Goal: Answer question/provide support: Share knowledge or assist other users

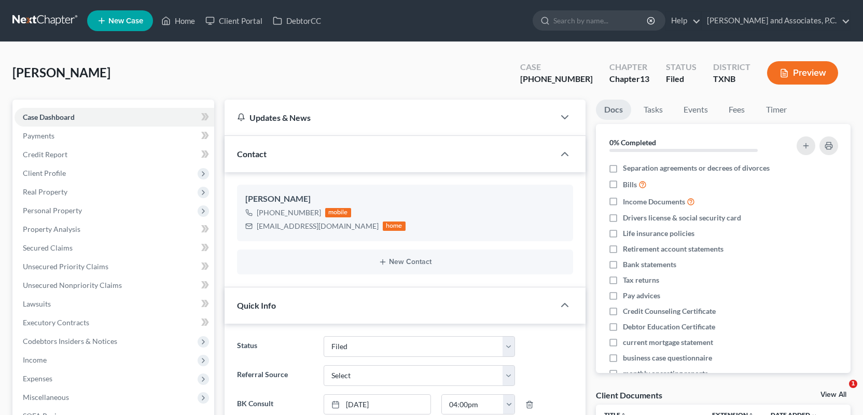
select select "5"
select select "0"
click at [180, 22] on link "Home" at bounding box center [178, 20] width 44 height 19
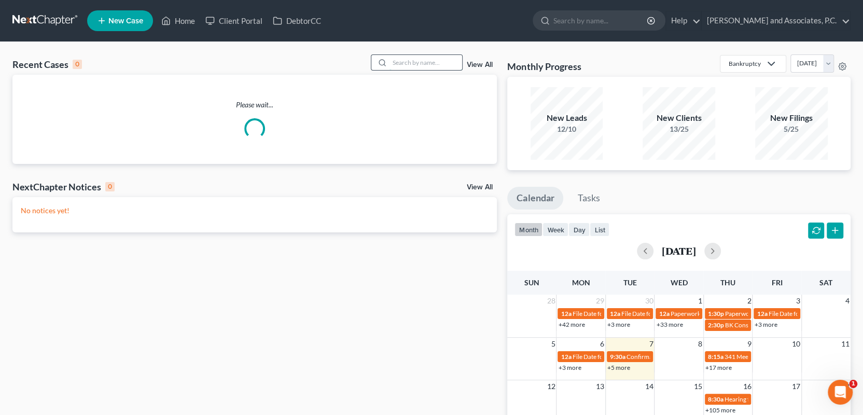
click at [393, 59] on input "search" at bounding box center [425, 62] width 73 height 15
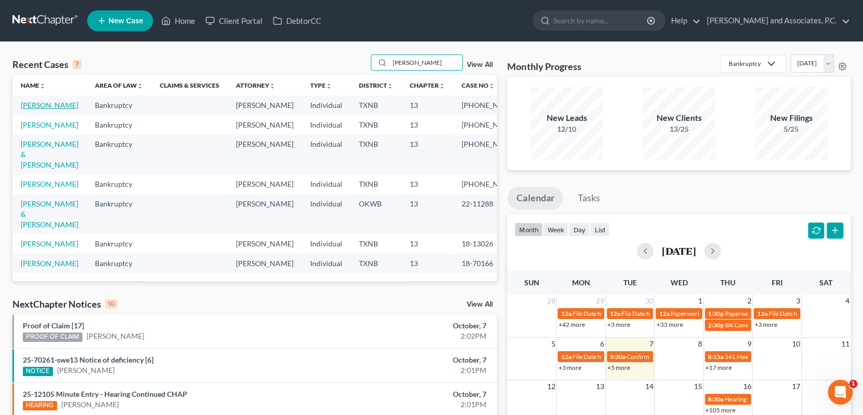
type input "[PERSON_NAME]"
click at [66, 106] on link "[PERSON_NAME]" at bounding box center [50, 105] width 58 height 9
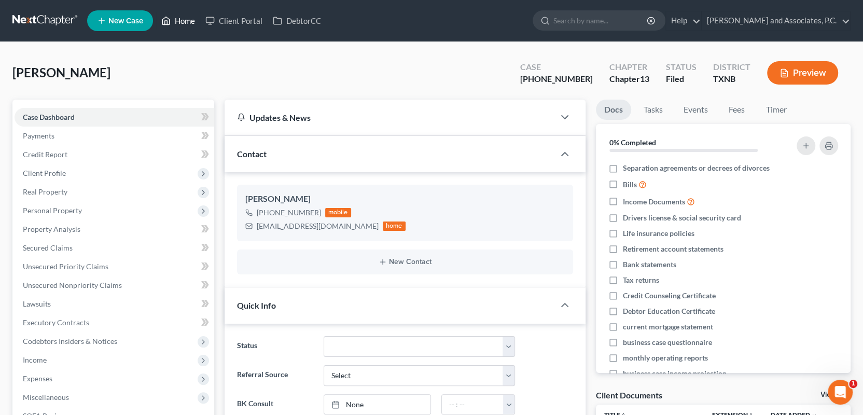
click at [183, 22] on link "Home" at bounding box center [178, 20] width 44 height 19
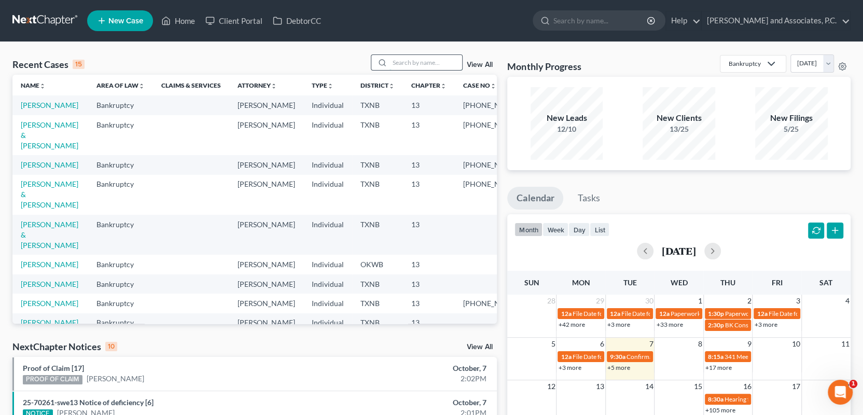
click at [404, 63] on input "search" at bounding box center [425, 62] width 73 height 15
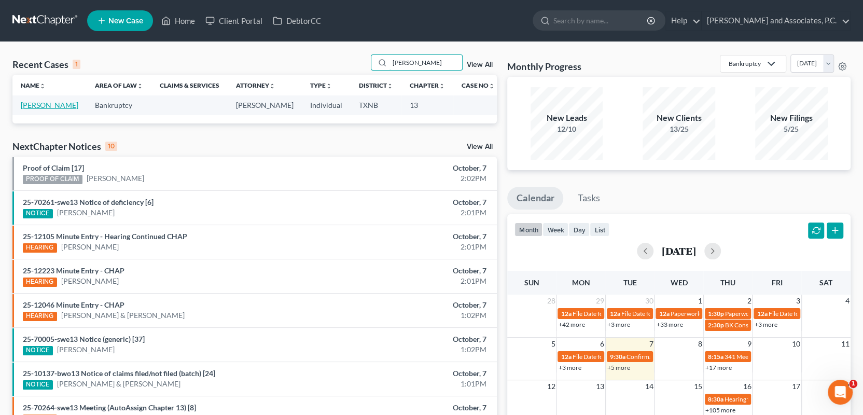
type input "[PERSON_NAME]"
click at [53, 108] on link "[PERSON_NAME]" at bounding box center [50, 105] width 58 height 9
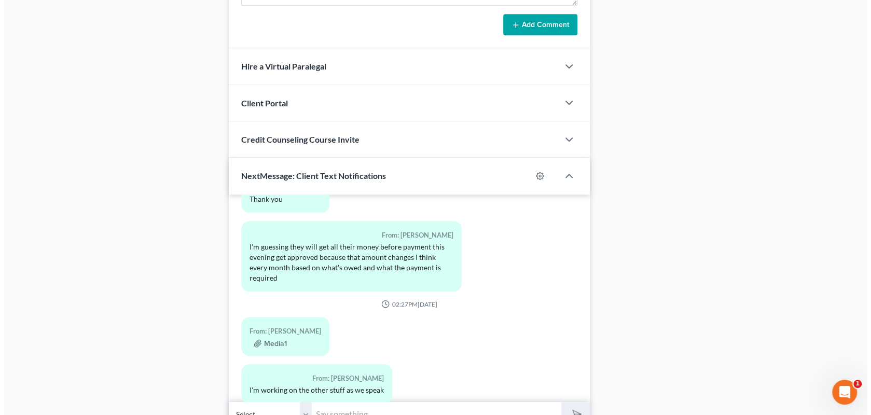
scroll to position [3830, 0]
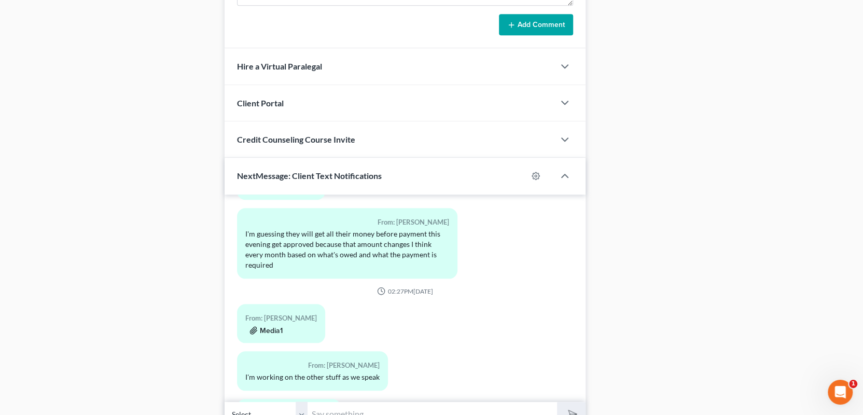
click at [271, 326] on button "Media1" at bounding box center [265, 330] width 33 height 8
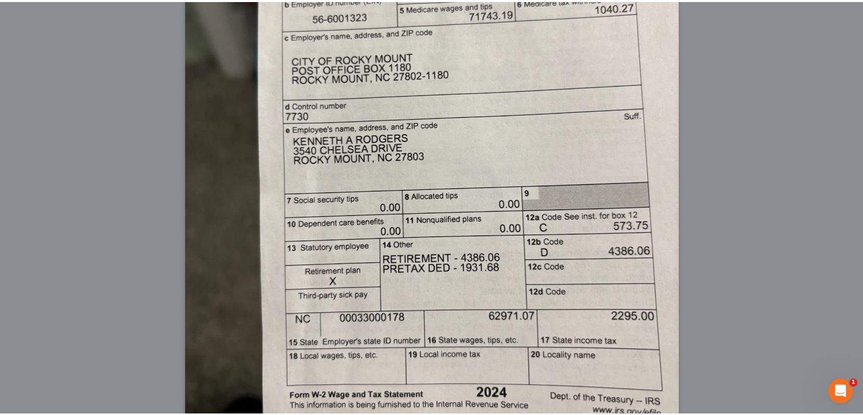
scroll to position [0, 0]
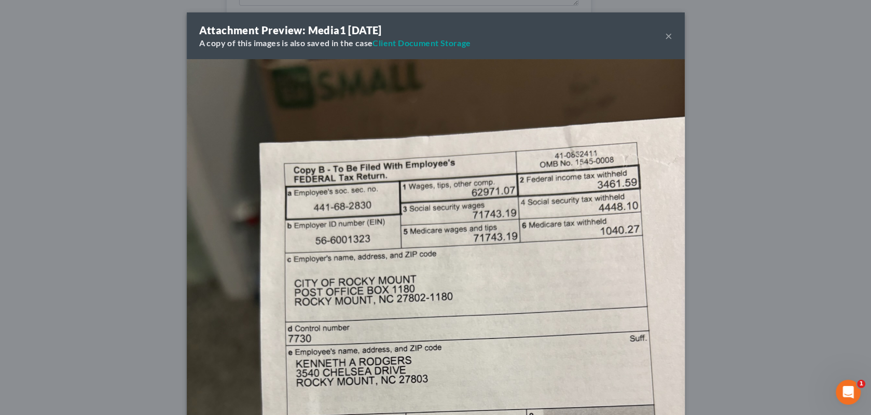
drag, startPoint x: 303, startPoint y: 92, endPoint x: 270, endPoint y: 77, distance: 36.7
click at [270, 77] on img at bounding box center [436, 391] width 498 height 664
click at [665, 36] on button "×" at bounding box center [668, 36] width 7 height 12
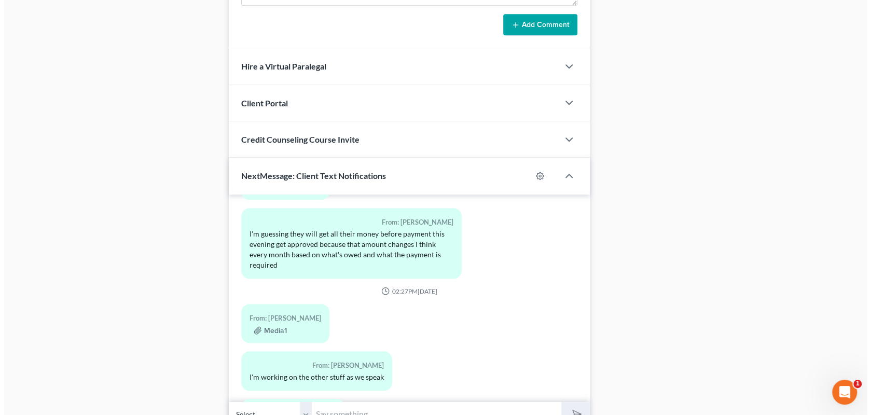
scroll to position [3882, 0]
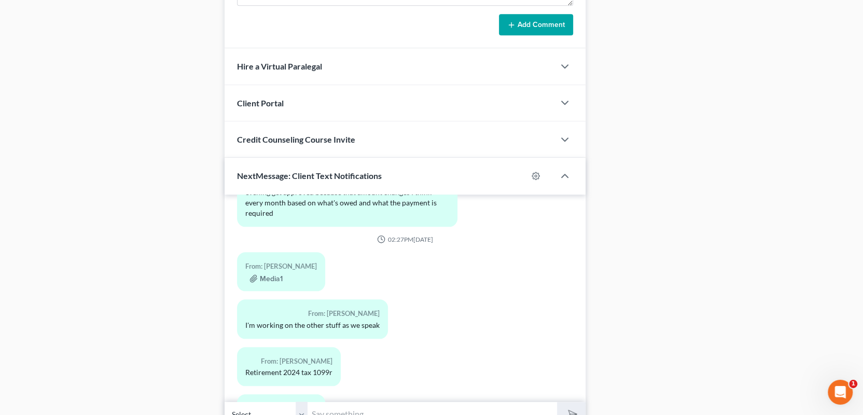
click at [293, 367] on div "Retirement 2024 tax 1099r" at bounding box center [288, 372] width 87 height 10
drag, startPoint x: 293, startPoint y: 347, endPoint x: 281, endPoint y: 391, distance: 45.8
click at [281, 414] on button "Media1" at bounding box center [265, 420] width 33 height 8
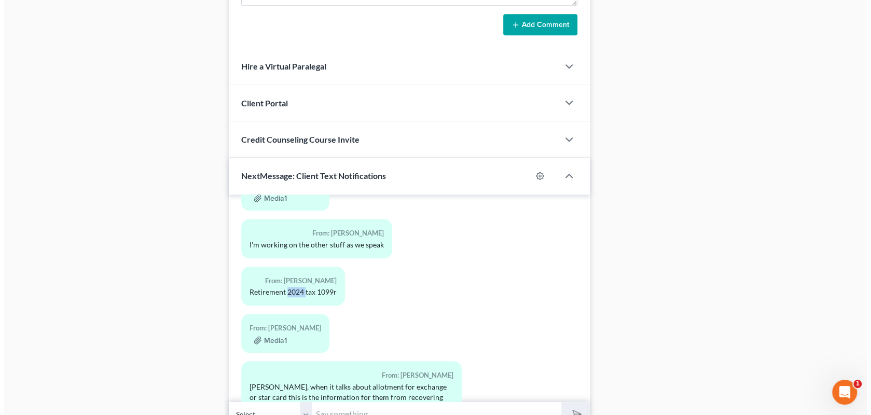
scroll to position [3985, 0]
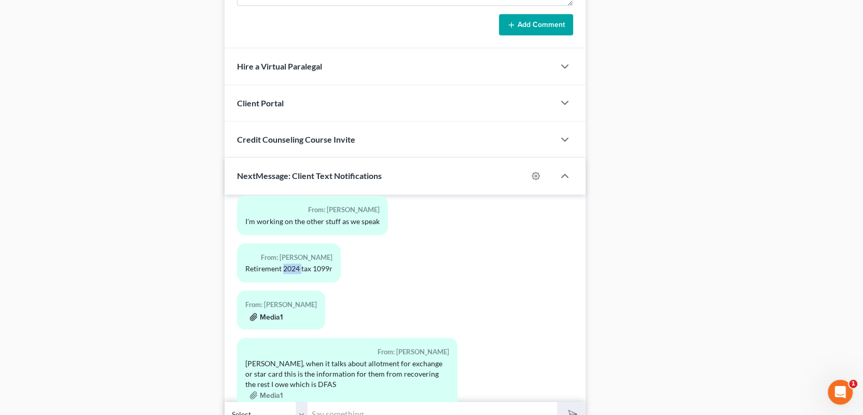
click at [259, 313] on button "Media1" at bounding box center [265, 317] width 33 height 8
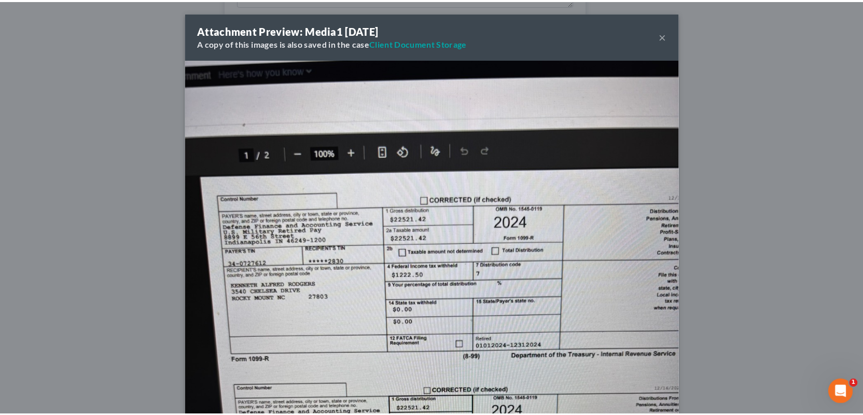
scroll to position [3965, 0]
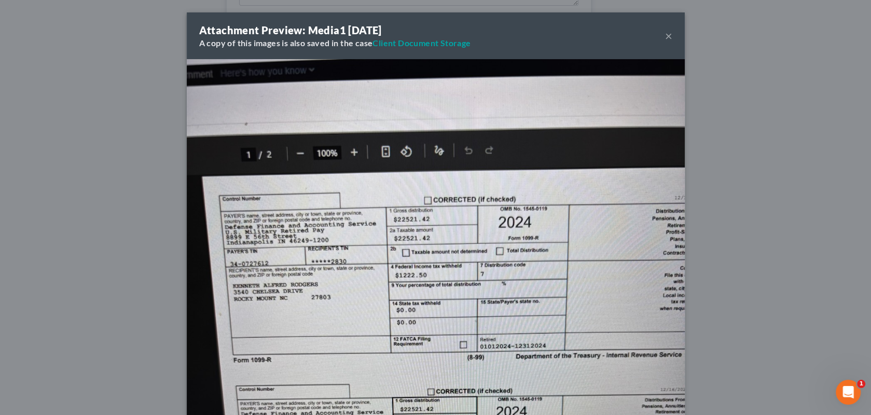
click at [481, 228] on img at bounding box center [436, 391] width 498 height 664
click at [665, 35] on button "×" at bounding box center [668, 36] width 7 height 12
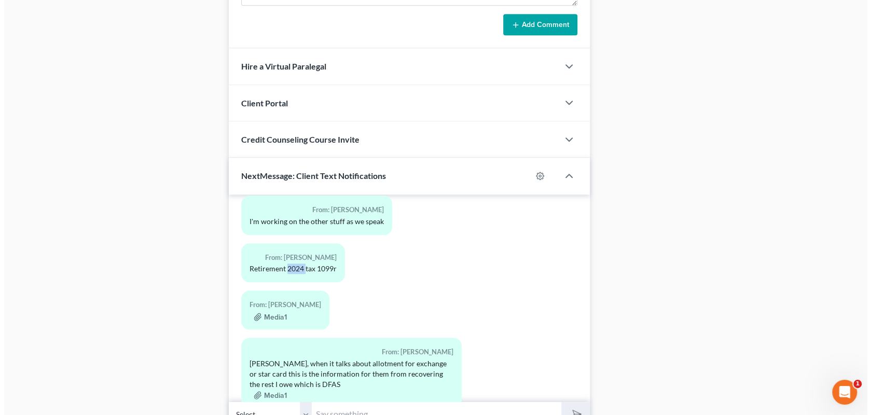
scroll to position [4037, 0]
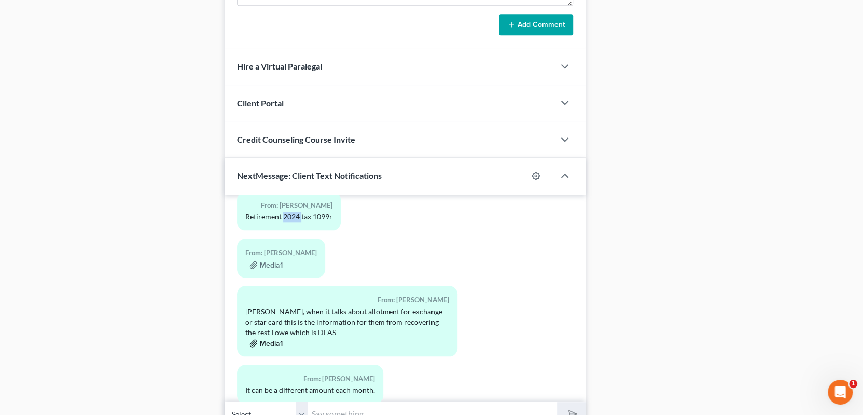
click at [267, 339] on button "Media1" at bounding box center [265, 343] width 33 height 8
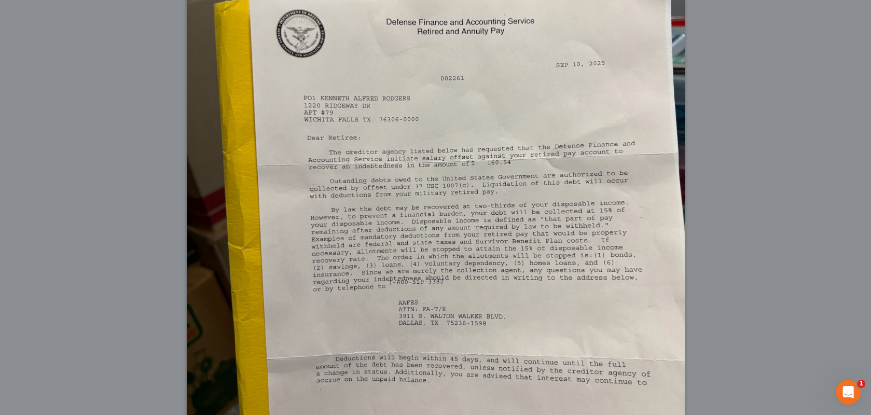
scroll to position [147, 0]
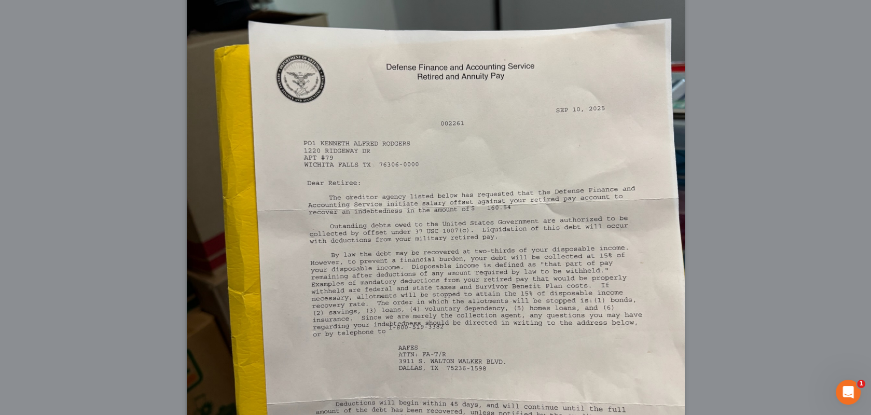
drag, startPoint x: 486, startPoint y: 146, endPoint x: 386, endPoint y: 158, distance: 101.3
click at [386, 158] on img at bounding box center [436, 244] width 498 height 664
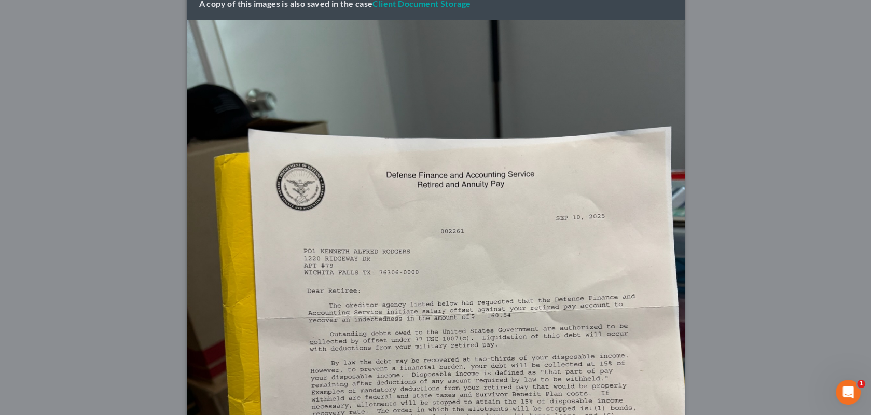
scroll to position [0, 0]
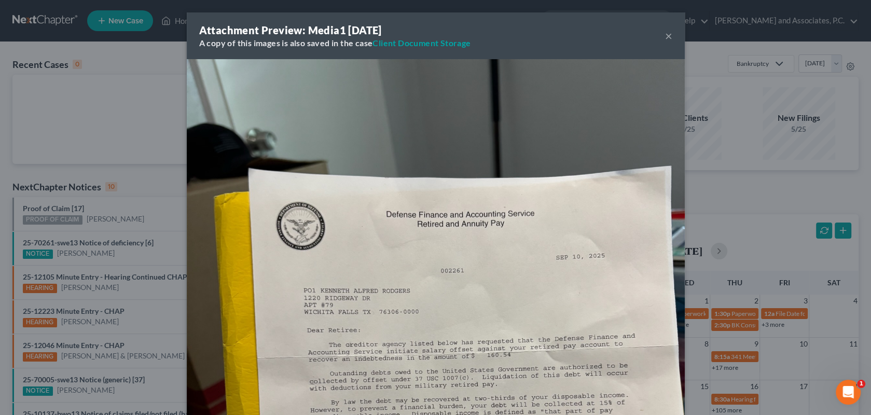
click at [665, 40] on button "×" at bounding box center [668, 36] width 7 height 12
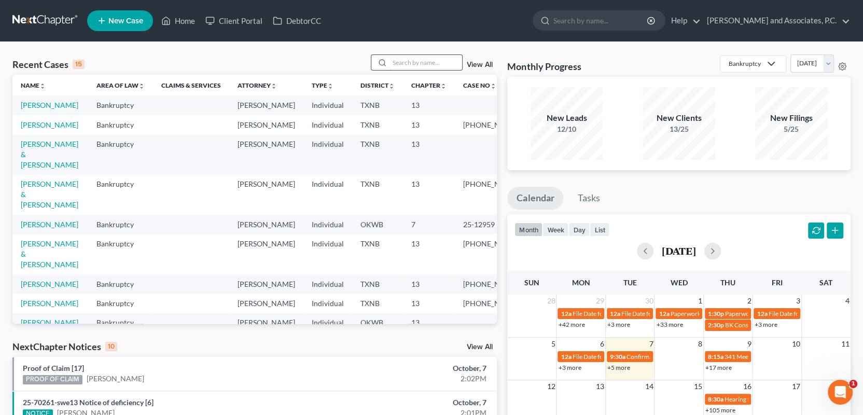
click at [391, 62] on input "search" at bounding box center [425, 62] width 73 height 15
type input "[PERSON_NAME]"
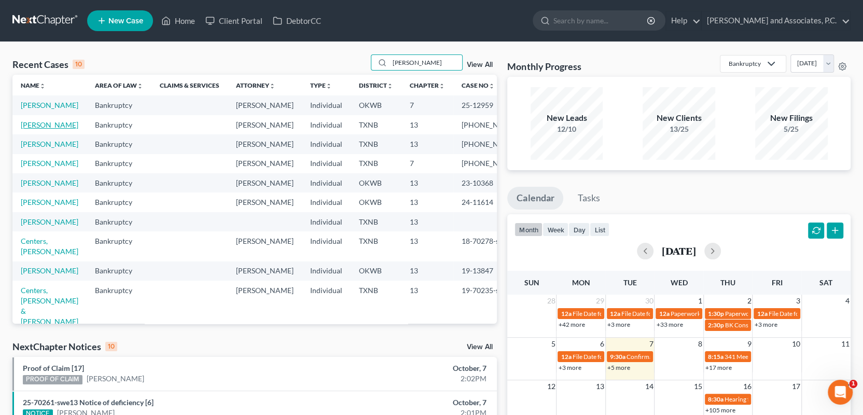
click at [36, 129] on link "[PERSON_NAME]" at bounding box center [50, 124] width 58 height 9
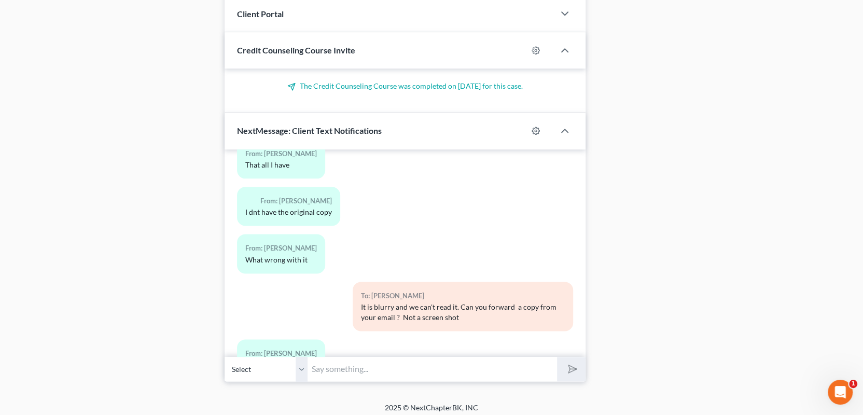
scroll to position [950, 0]
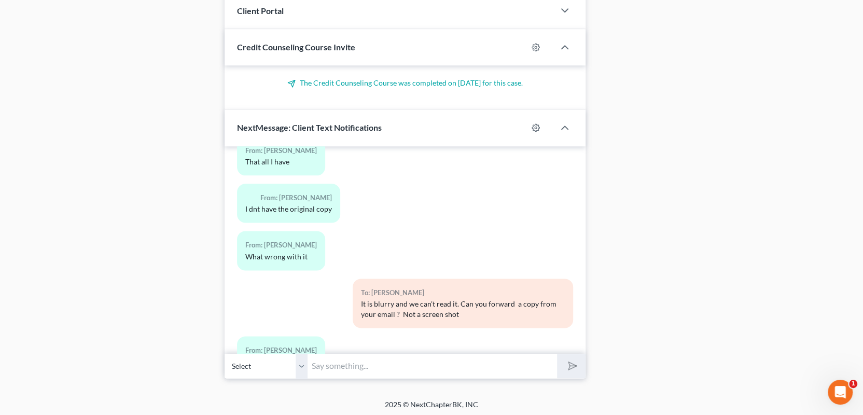
click at [322, 365] on input "text" at bounding box center [432, 365] width 249 height 25
click at [553, 366] on input "[PERSON_NAME], I received the images that you sent and again they are not ledgi…" at bounding box center [432, 365] width 249 height 25
click at [551, 367] on input "[PERSON_NAME], I received the images that you sent and again they are not ledgi…" at bounding box center [432, 365] width 249 height 25
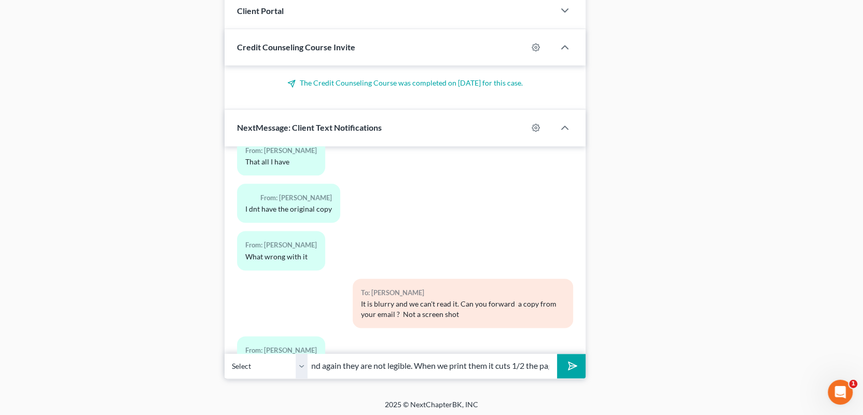
type input "[PERSON_NAME], I received the images that you sent and again they are not legib…"
click at [557, 354] on button "submit" at bounding box center [571, 366] width 29 height 24
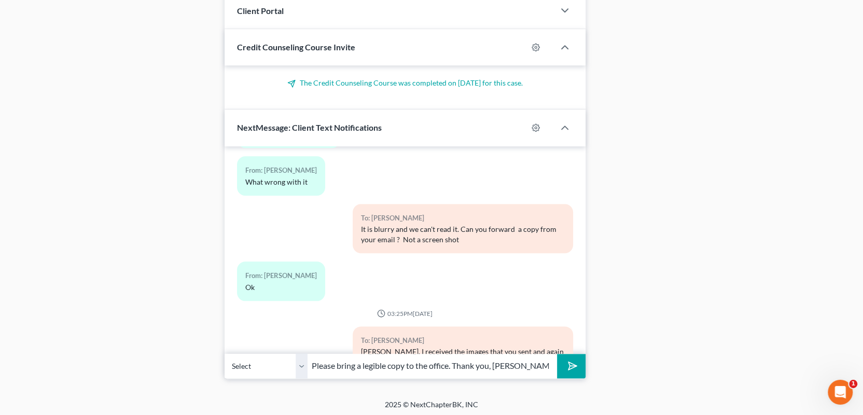
type input "Please bring a legible copy to the office. Thank you, [PERSON_NAME]"
click at [557, 354] on button "submit" at bounding box center [571, 366] width 29 height 24
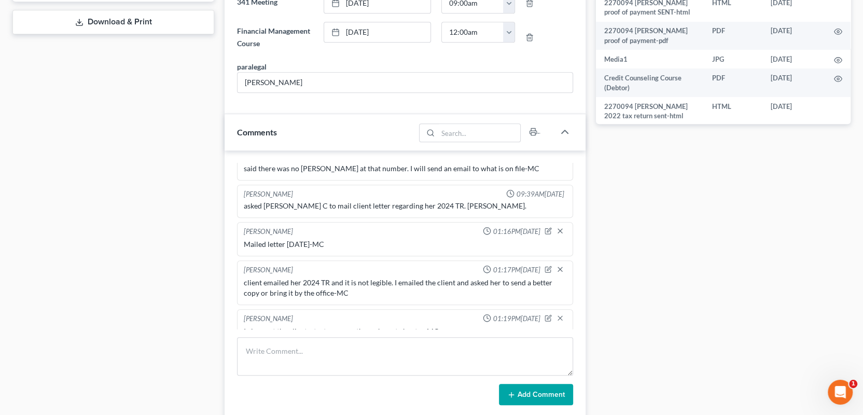
scroll to position [622, 0]
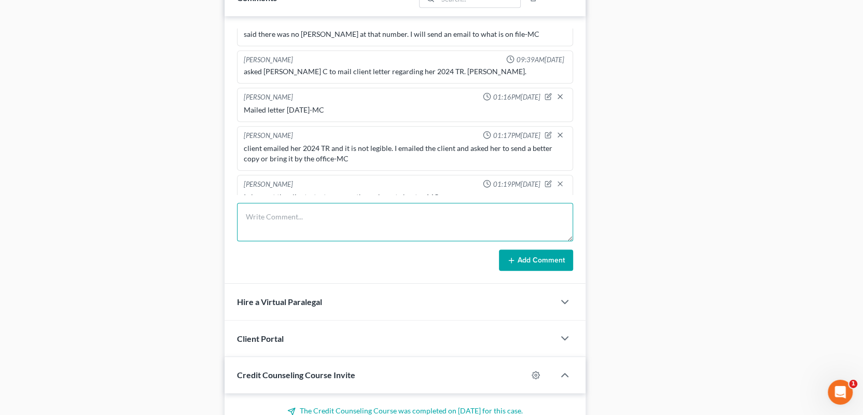
click at [266, 215] on textarea at bounding box center [405, 222] width 336 height 38
type textarea "T"
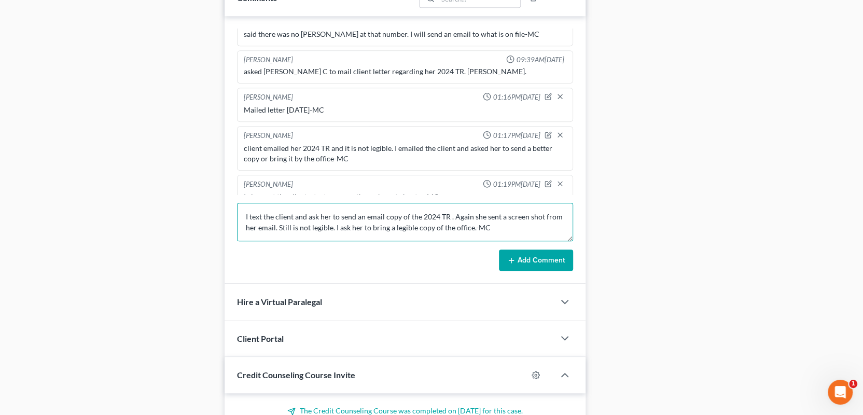
scroll to position [2, 0]
type textarea "I text the client and ask her to send an email copy of the 2024 TR . Again she …"
click at [520, 261] on button "Add Comment" at bounding box center [536, 260] width 74 height 22
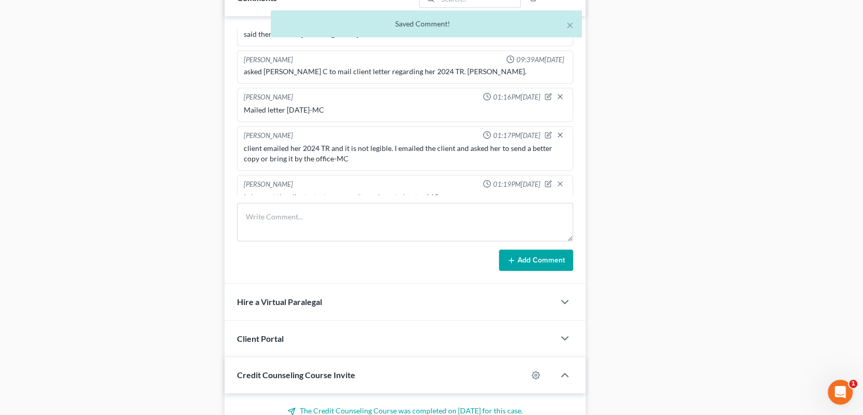
scroll to position [971, 0]
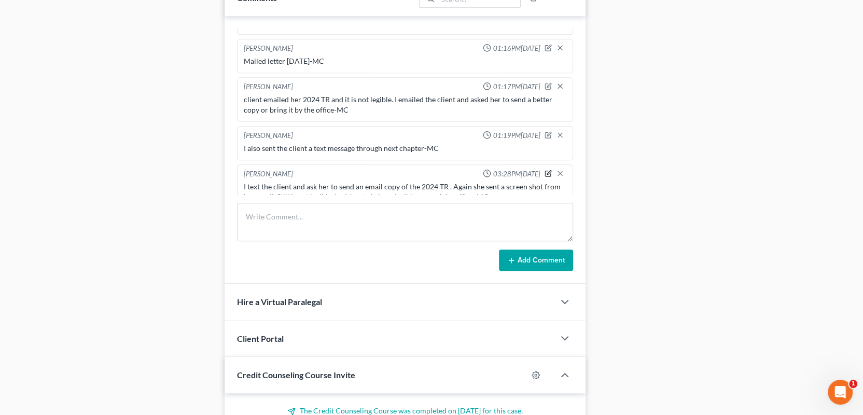
drag, startPoint x: 541, startPoint y: 156, endPoint x: 521, endPoint y: 163, distance: 21.0
click at [545, 170] on icon "button" at bounding box center [548, 173] width 7 height 7
click at [494, 190] on textarea "I text the client and ask her to send an email copy of the 2024 TR . Again she …" at bounding box center [405, 201] width 323 height 38
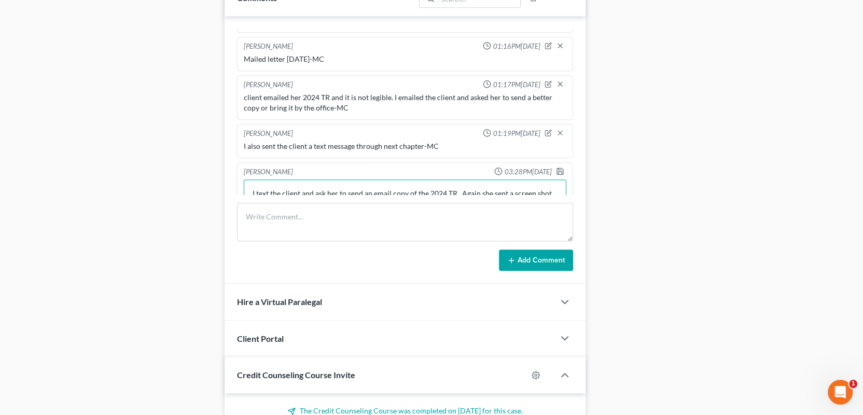
scroll to position [981, 0]
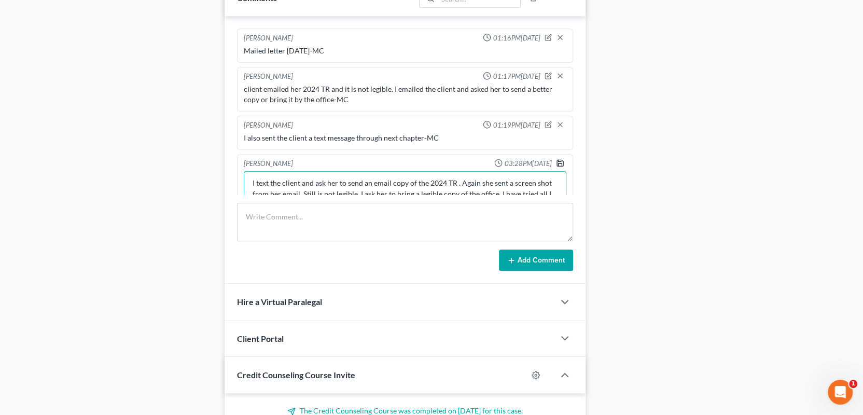
type textarea "I text the client and ask her to send an email copy of the 2024 TR . Again she …"
click at [558, 163] on polyline "button" at bounding box center [560, 164] width 4 height 3
click at [547, 160] on icon "button" at bounding box center [549, 162] width 4 height 4
click at [370, 189] on textarea "I text the client and ask her to send an email copy of the 2024 TR . Again she …" at bounding box center [405, 190] width 323 height 38
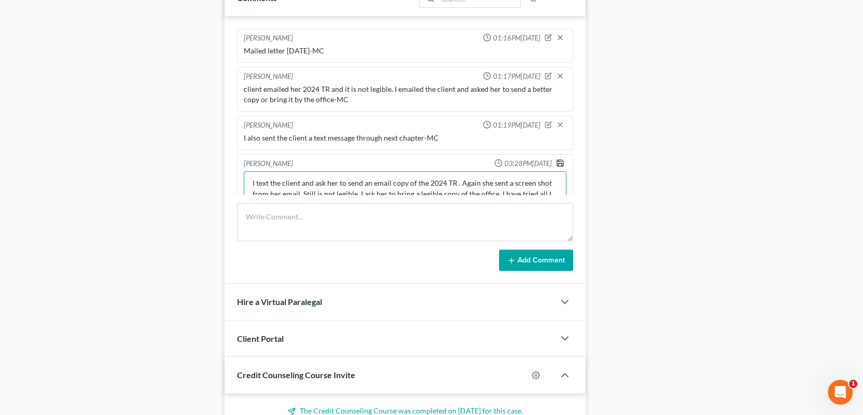
type textarea "I text the client and ask her to send an email copy of the 2024 TR . Again she …"
click at [558, 160] on polyline "button" at bounding box center [559, 161] width 3 height 2
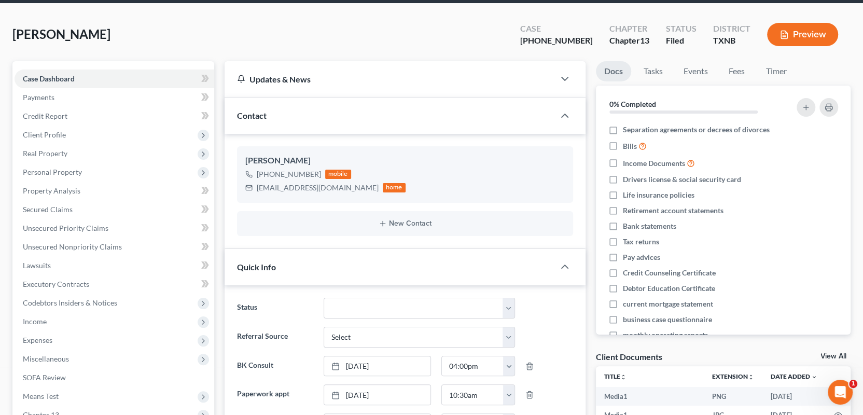
scroll to position [0, 0]
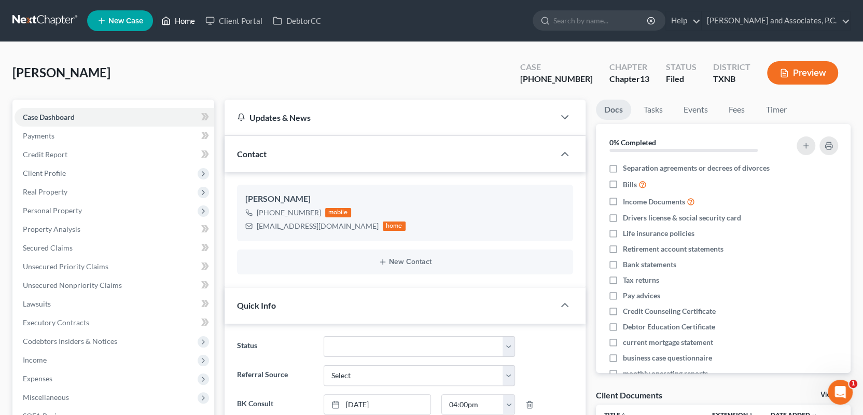
click at [185, 19] on link "Home" at bounding box center [178, 20] width 44 height 19
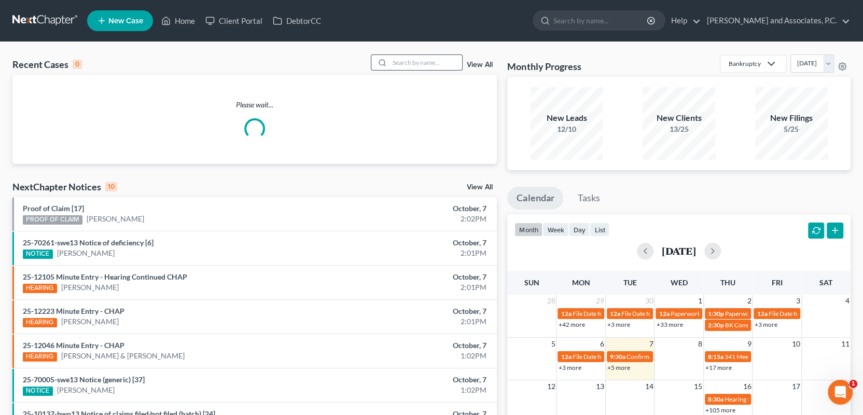
click at [397, 62] on input "search" at bounding box center [425, 62] width 73 height 15
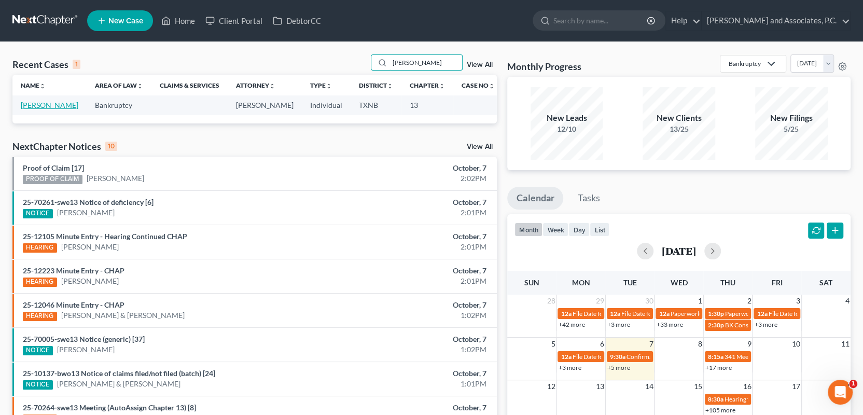
type input "[PERSON_NAME]"
click at [66, 105] on link "[PERSON_NAME]" at bounding box center [50, 105] width 58 height 9
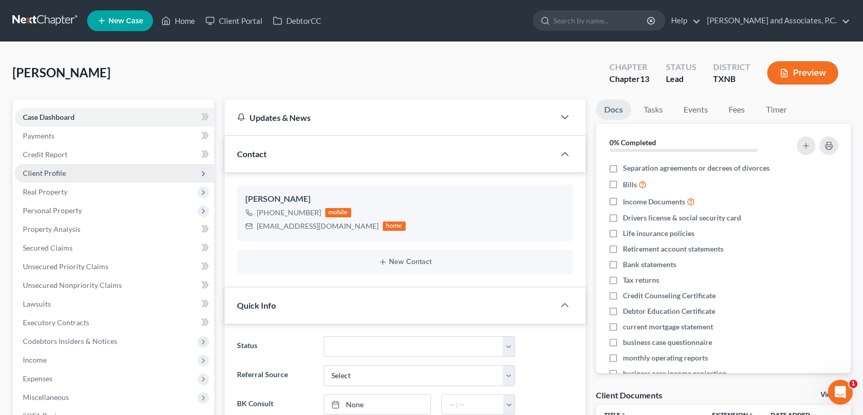
scroll to position [4292, 0]
click at [46, 170] on span "Client Profile" at bounding box center [44, 173] width 43 height 9
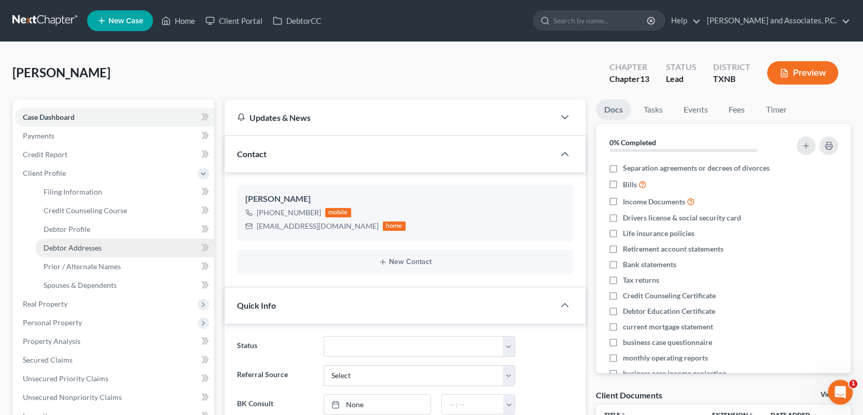
click at [58, 249] on span "Debtor Addresses" at bounding box center [73, 247] width 58 height 9
